Goal: Task Accomplishment & Management: Manage account settings

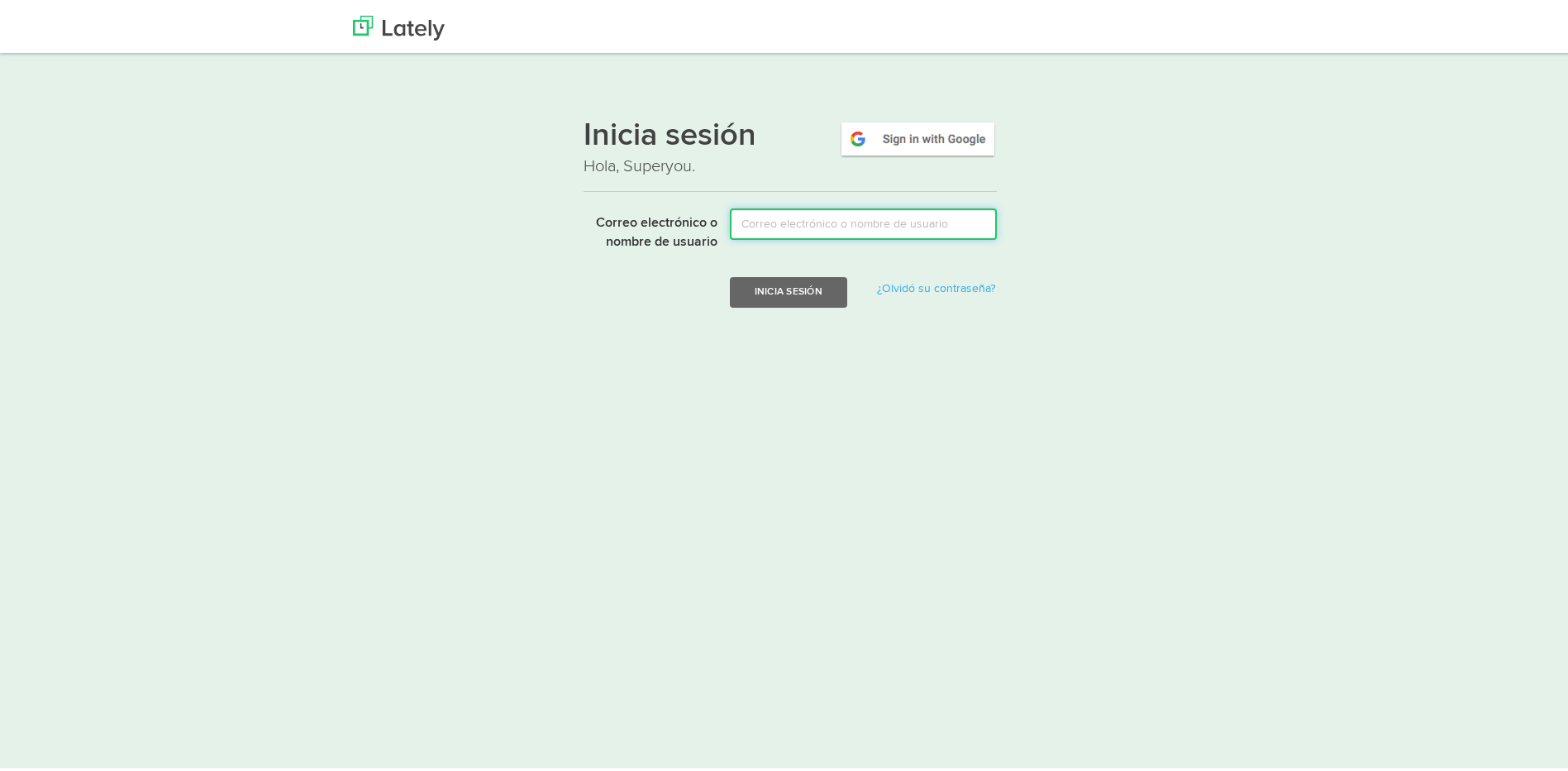
click at [834, 220] on input "Correo electrónico o nombre de usuario" at bounding box center [863, 221] width 267 height 32
type input "asistencia@leonuribe.com"
click at [790, 301] on button "Inicia sesión" at bounding box center [789, 289] width 118 height 31
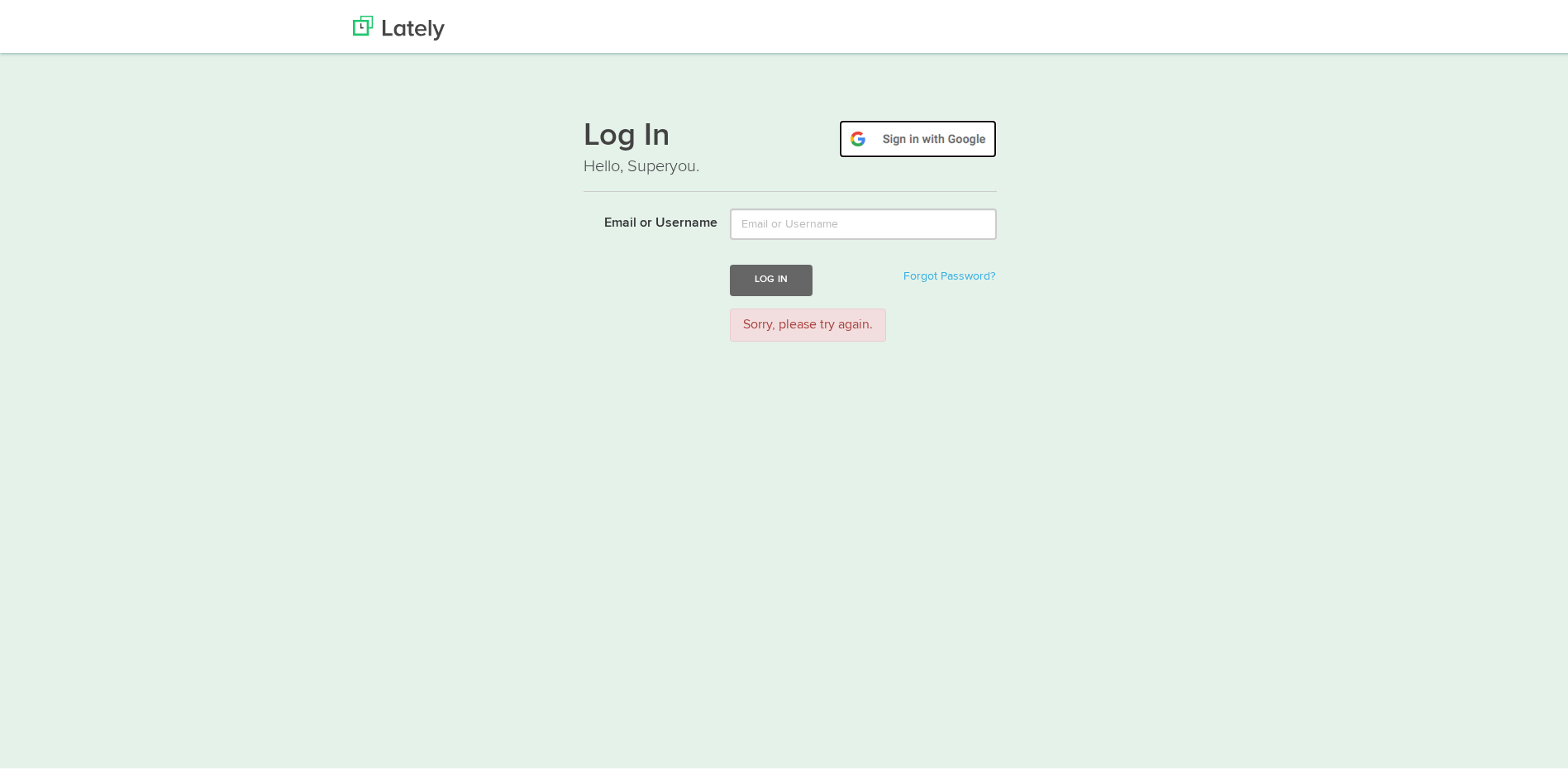
click at [908, 145] on img at bounding box center [917, 135] width 158 height 38
click at [975, 516] on html "Thanks! Schedule Your Demo You Are Awesome! We’re superpsyched to learn more ab…" at bounding box center [790, 385] width 1581 height 771
click at [904, 135] on img at bounding box center [917, 135] width 158 height 38
